Goal: Task Accomplishment & Management: Use online tool/utility

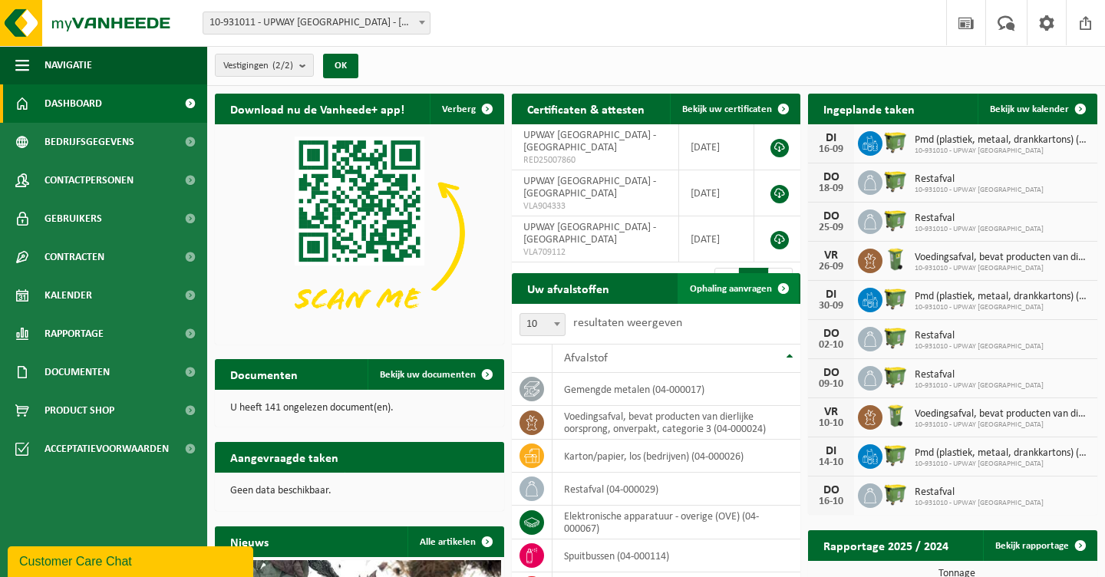
click at [728, 292] on span "Ophaling aanvragen" at bounding box center [731, 289] width 82 height 10
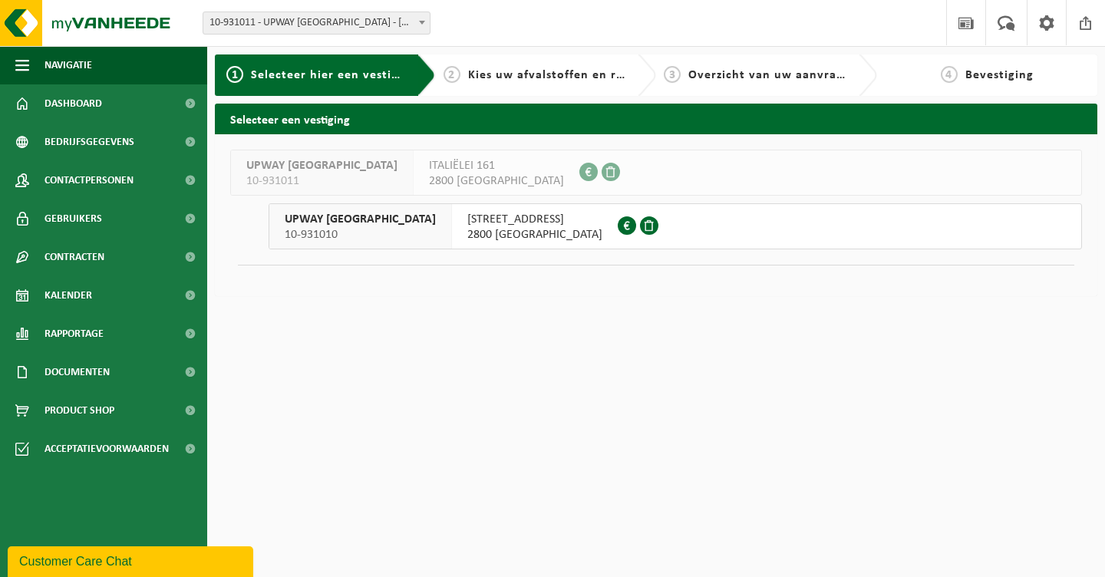
click at [452, 207] on div "KRUISBAAN 64 2800 MECHELEN" at bounding box center [535, 226] width 166 height 44
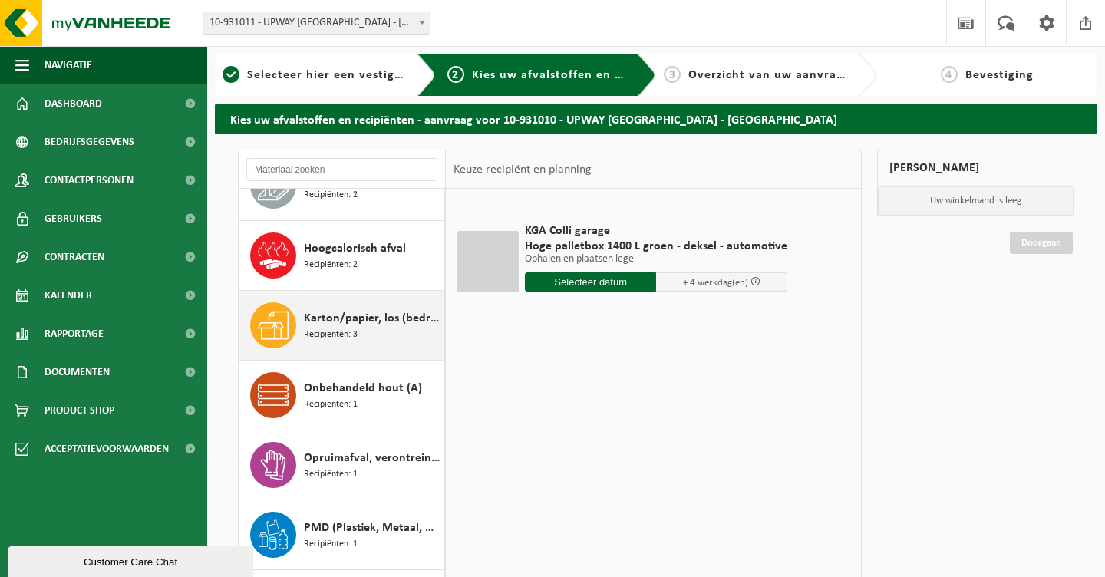
click at [335, 324] on span "Karton/papier, los (bedrijven)" at bounding box center [372, 318] width 137 height 18
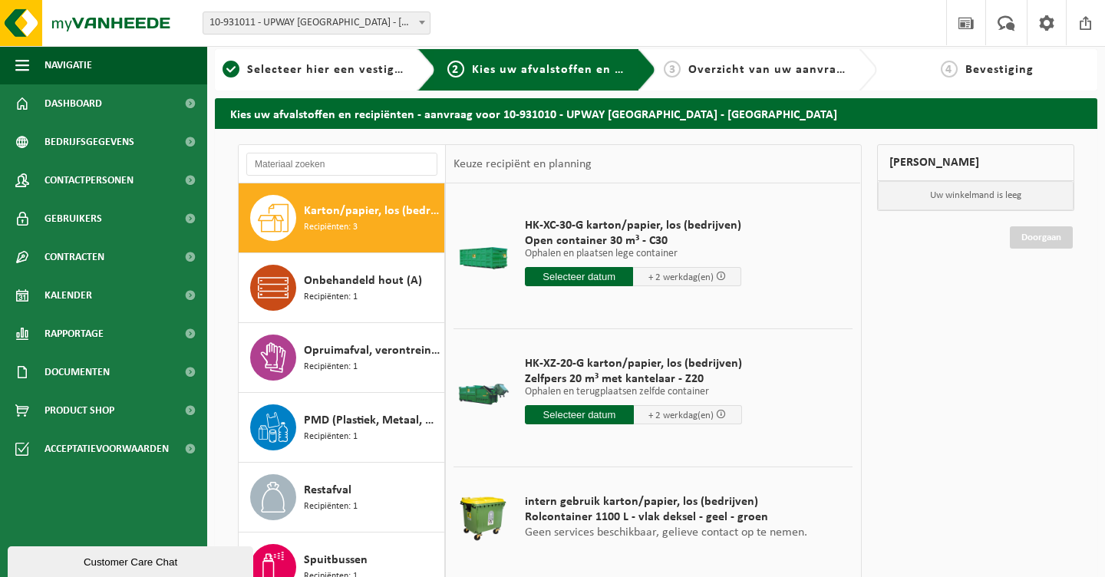
scroll to position [21, 0]
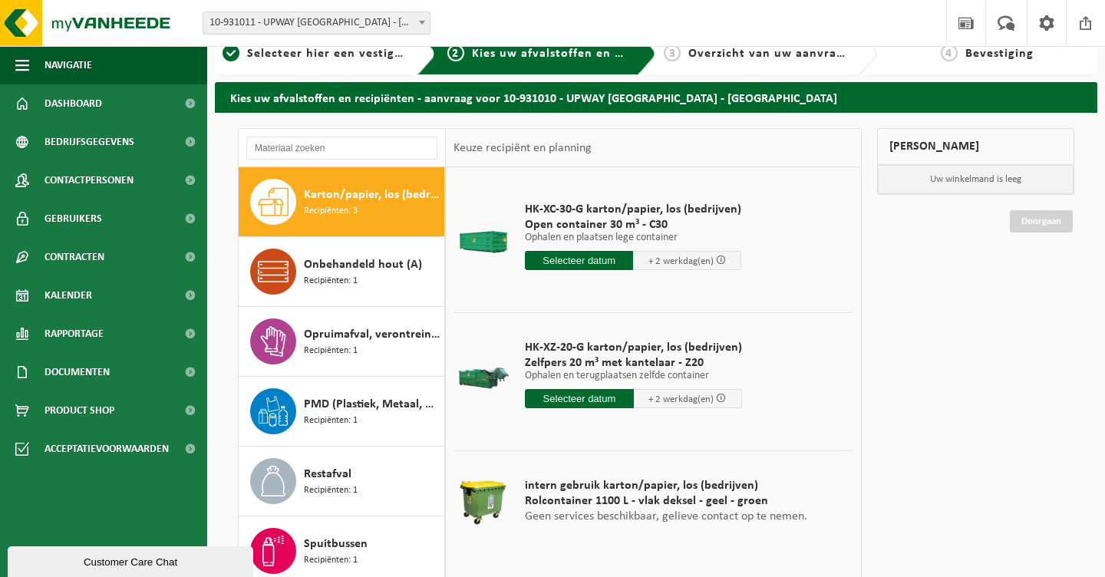
click at [589, 263] on input "text" at bounding box center [579, 260] width 108 height 19
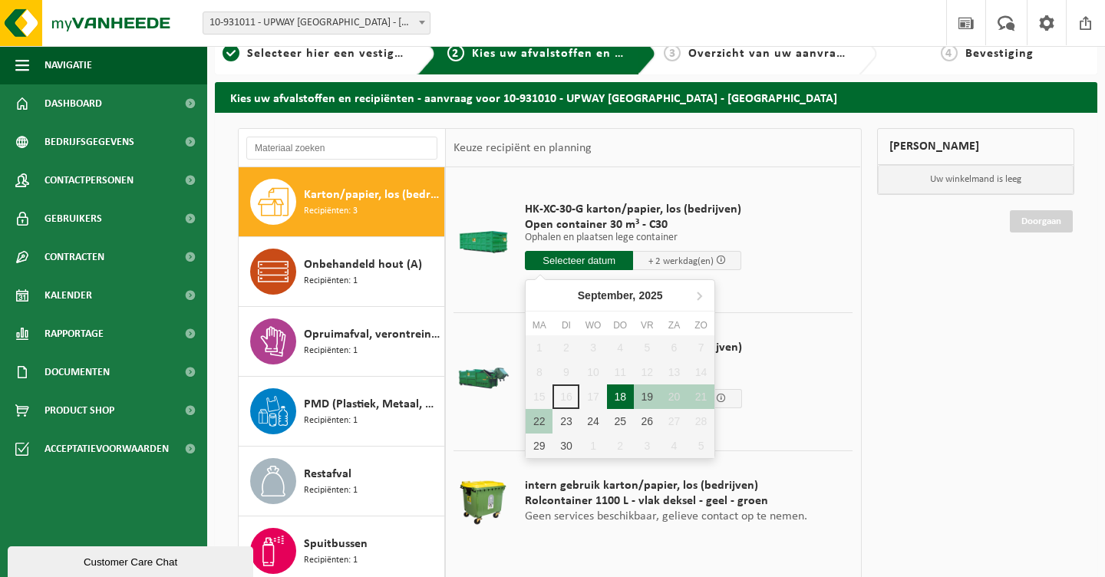
click at [621, 394] on div "18" at bounding box center [620, 396] width 27 height 25
type input "Van 2025-09-18"
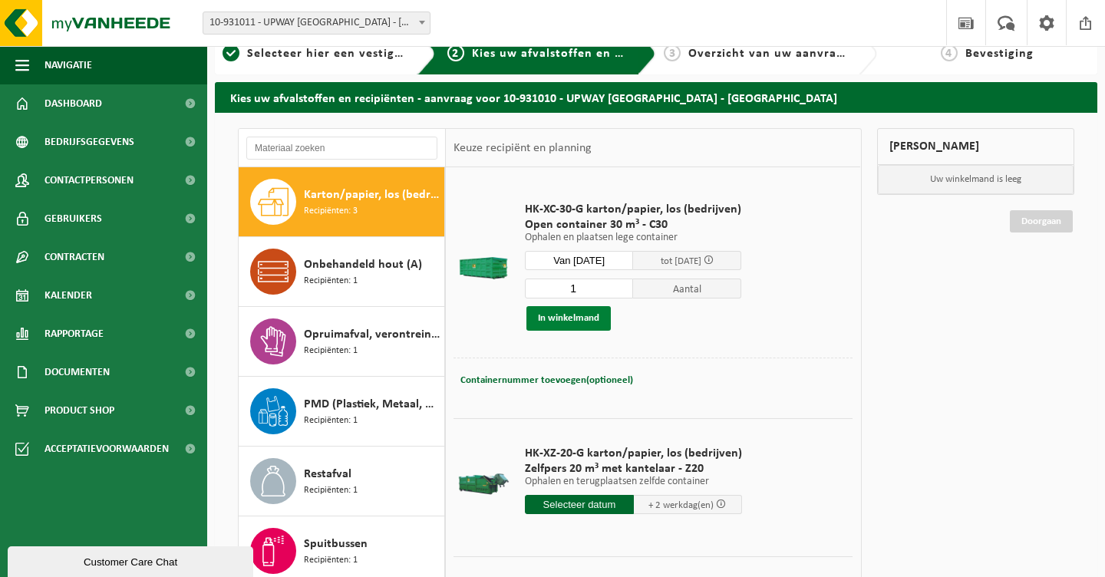
click at [557, 321] on button "In winkelmand" at bounding box center [568, 318] width 84 height 25
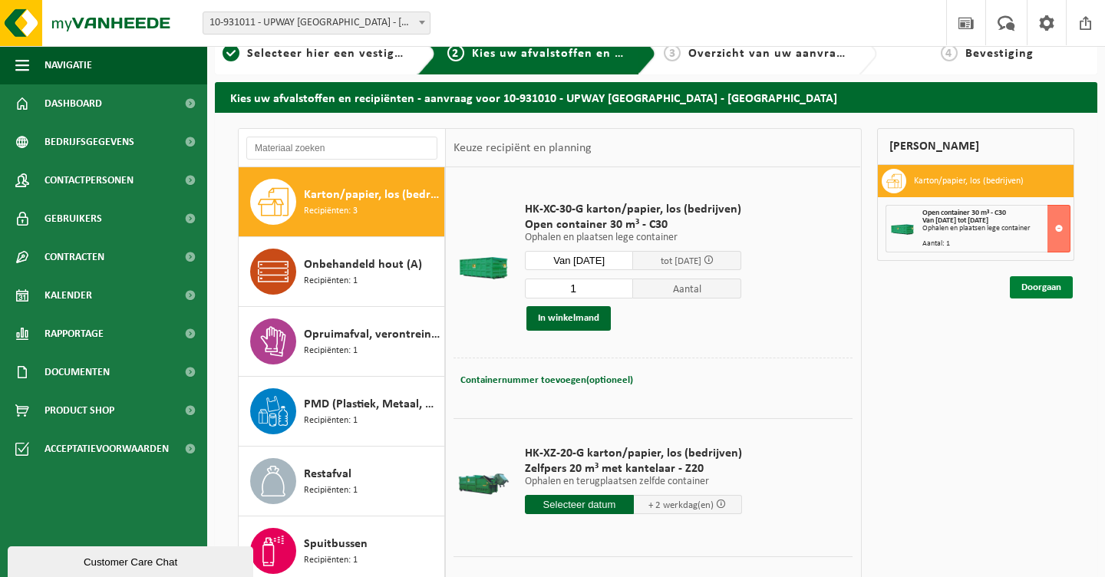
click at [1043, 297] on link "Doorgaan" at bounding box center [1041, 287] width 63 height 22
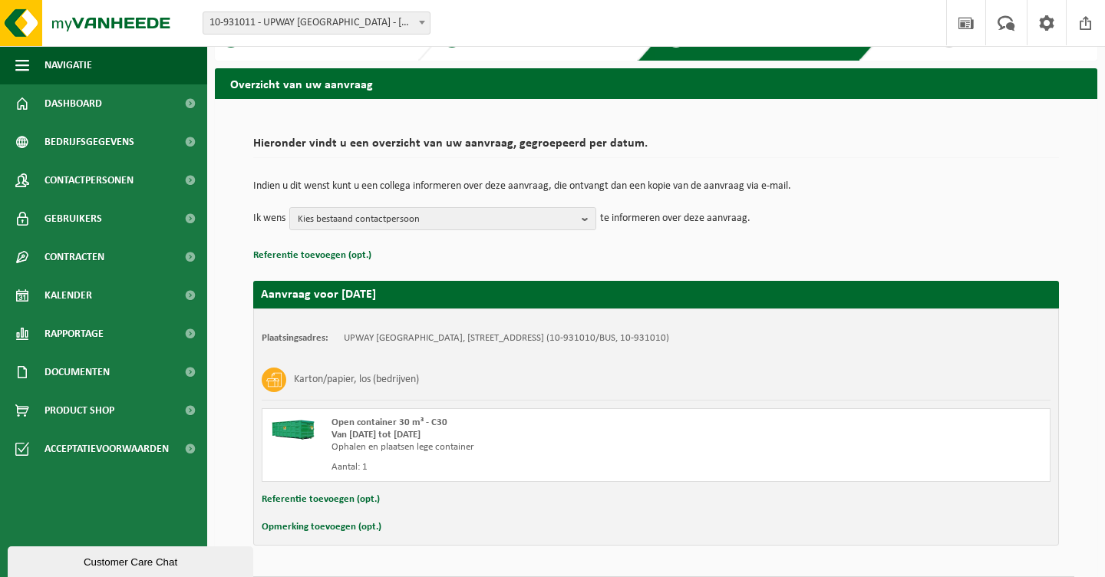
scroll to position [81, 0]
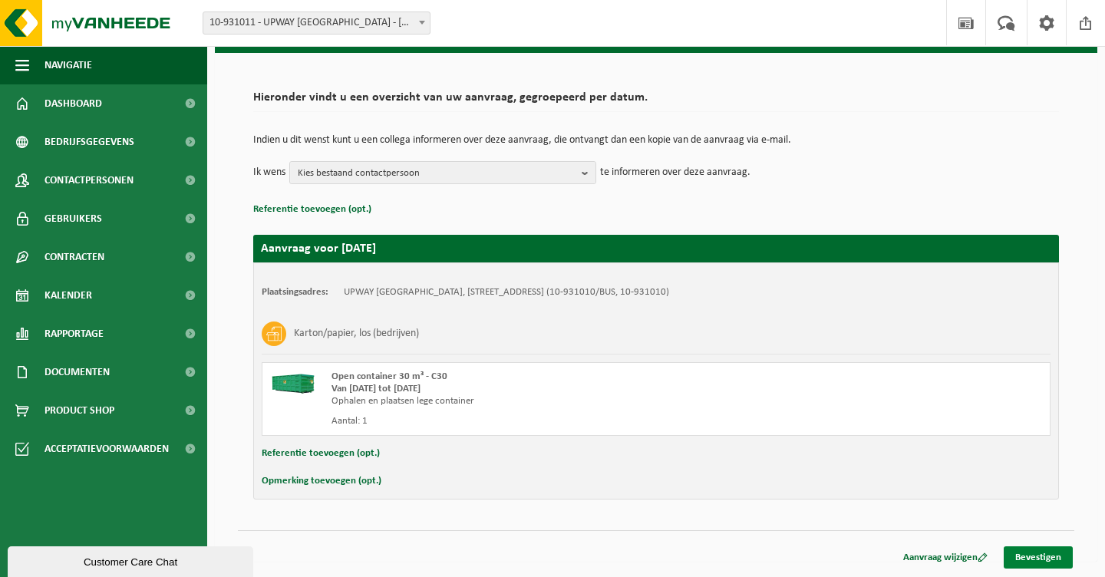
click at [1043, 547] on link "Bevestigen" at bounding box center [1038, 557] width 69 height 22
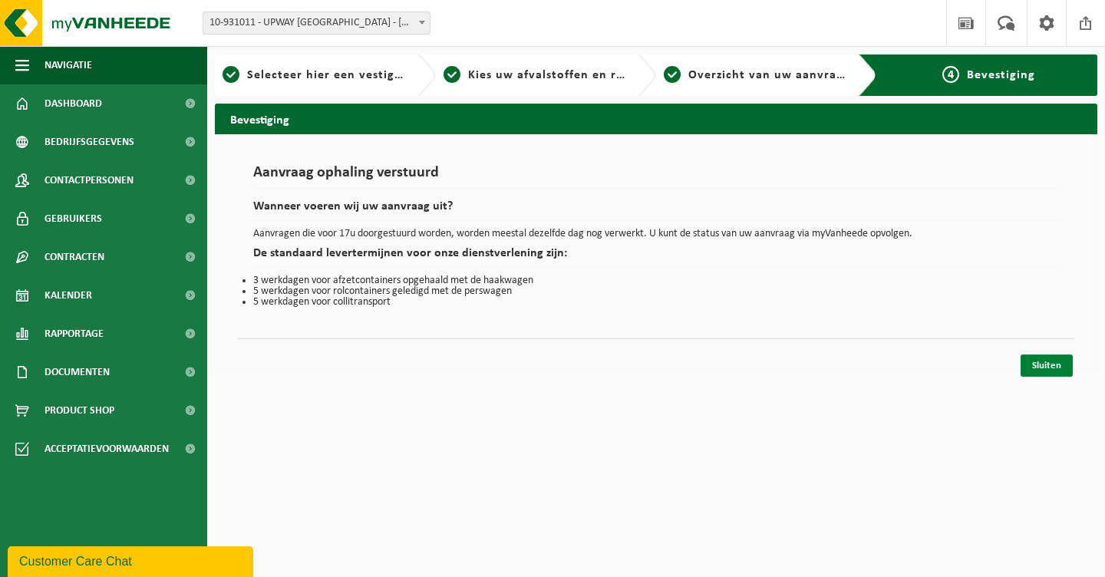
click at [1038, 357] on link "Sluiten" at bounding box center [1046, 365] width 52 height 22
